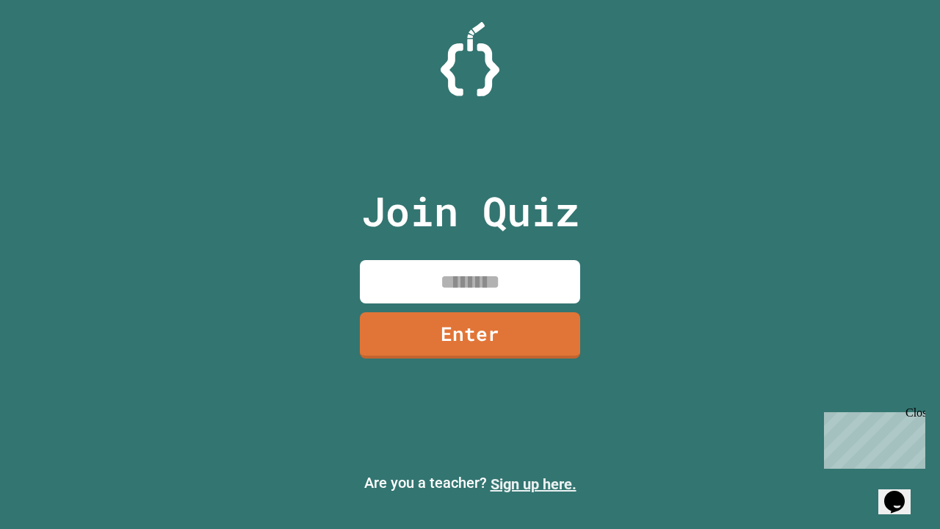
click at [533, 484] on link "Sign up here." at bounding box center [534, 484] width 86 height 18
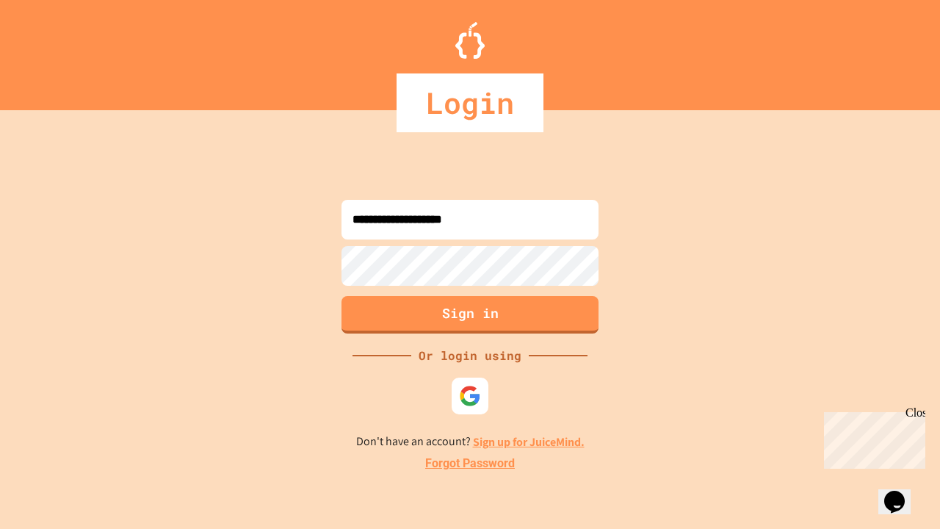
type input "**********"
